Goal: Information Seeking & Learning: Learn about a topic

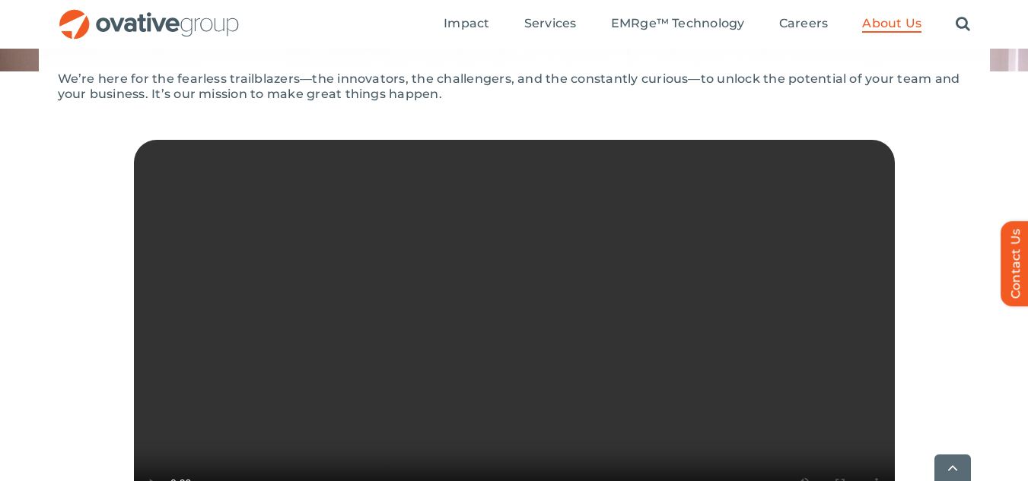
click at [504, 103] on div "We’re here for the fearless trailblazers—the innovators, the challengers, and t…" at bounding box center [514, 95] width 913 height 46
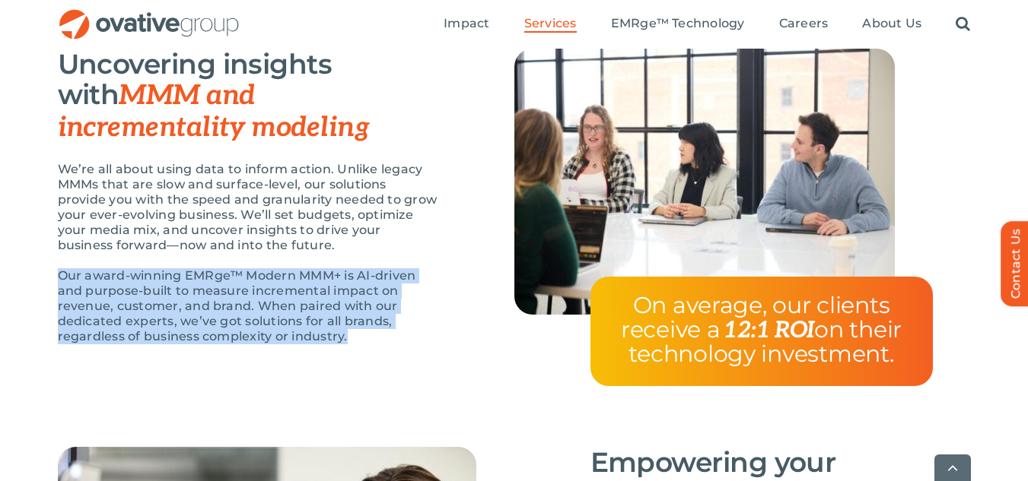
scroll to position [1344, 0]
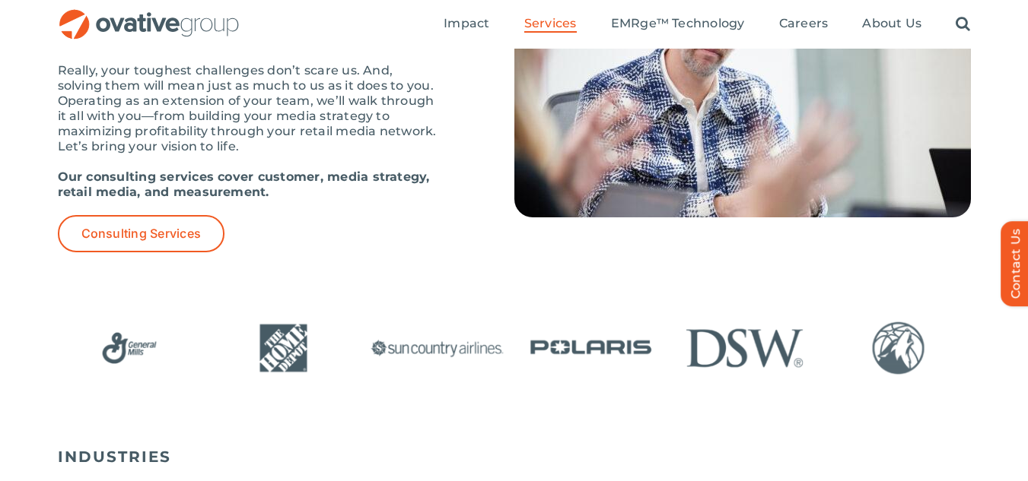
scroll to position [2243, 0]
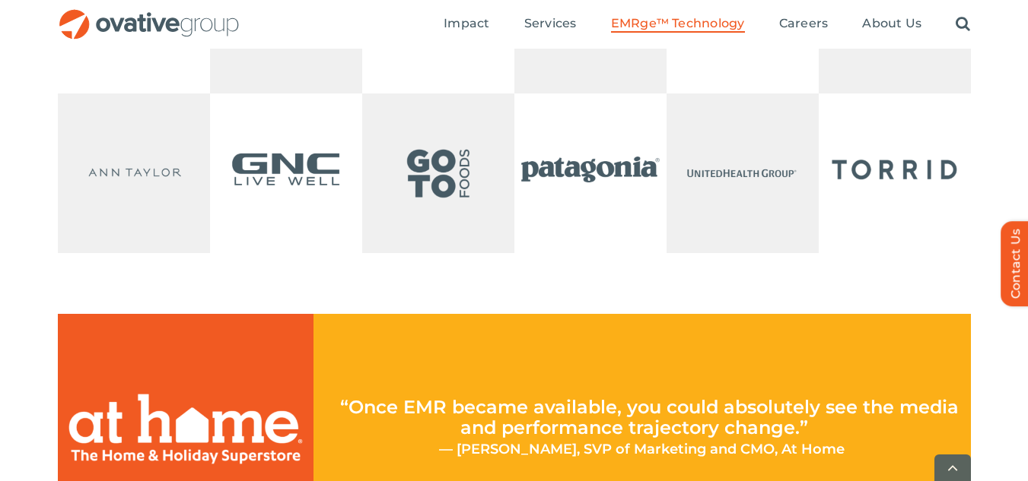
scroll to position [3558, 0]
